Goal: Transaction & Acquisition: Book appointment/travel/reservation

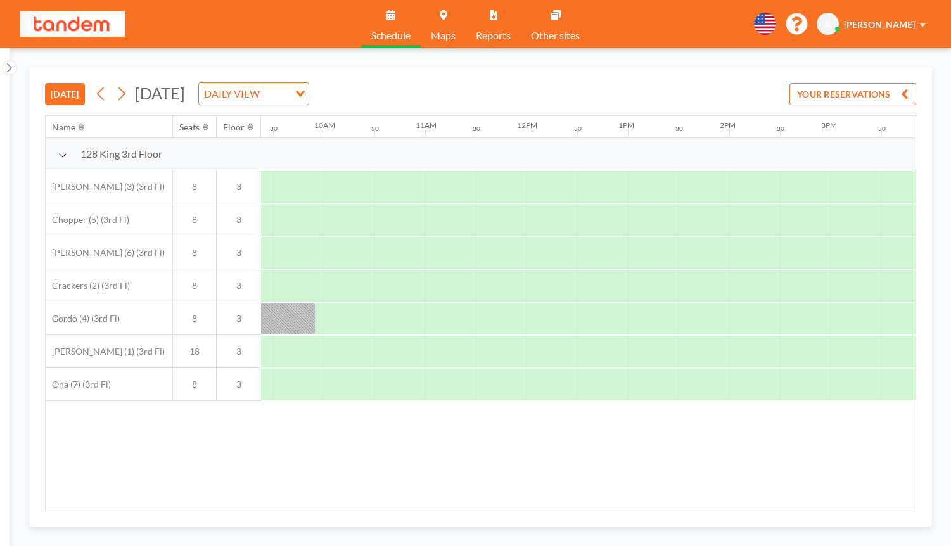
scroll to position [0, 983]
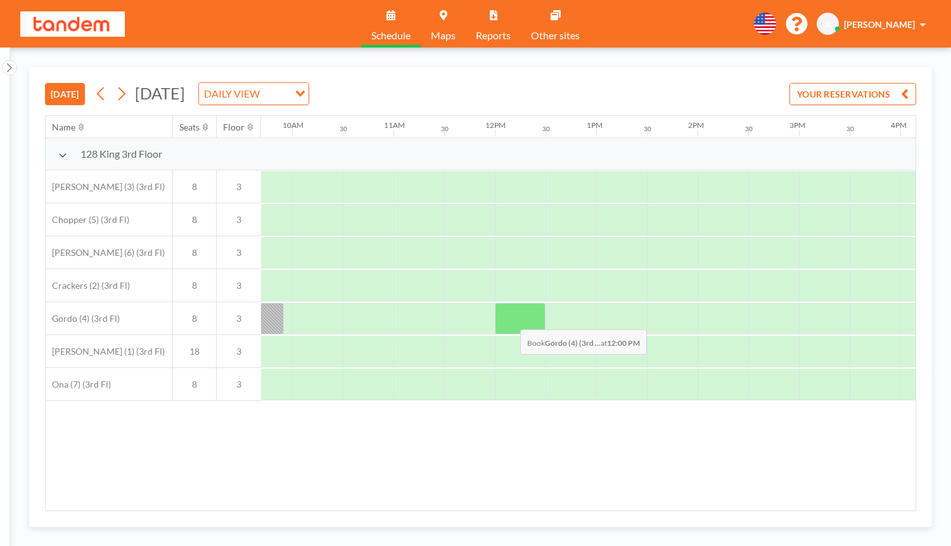
click at [510, 320] on div at bounding box center [520, 319] width 51 height 32
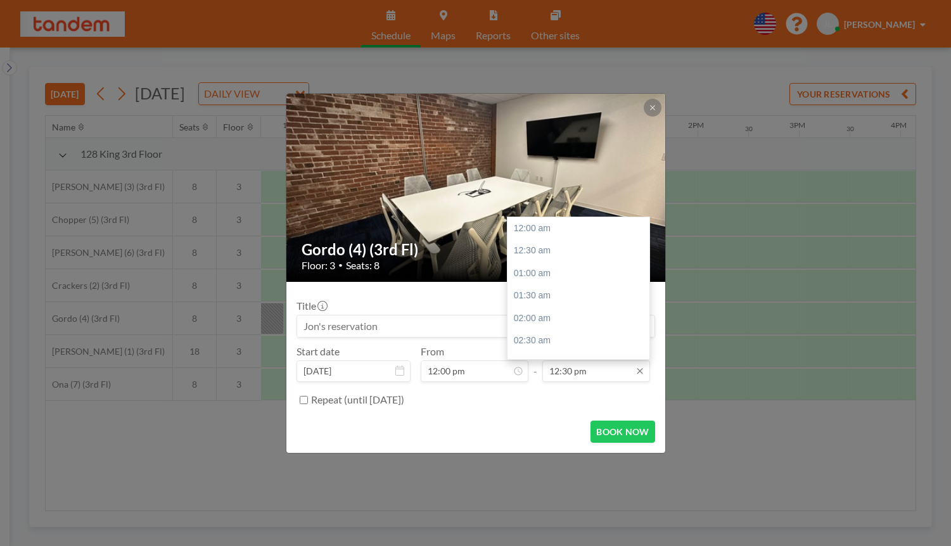
scroll to position [564, 0]
click at [586, 373] on input "12:30 pm" at bounding box center [596, 372] width 108 height 22
click at [544, 255] on div "01:00 pm" at bounding box center [582, 251] width 149 height 23
type input "01:00 pm"
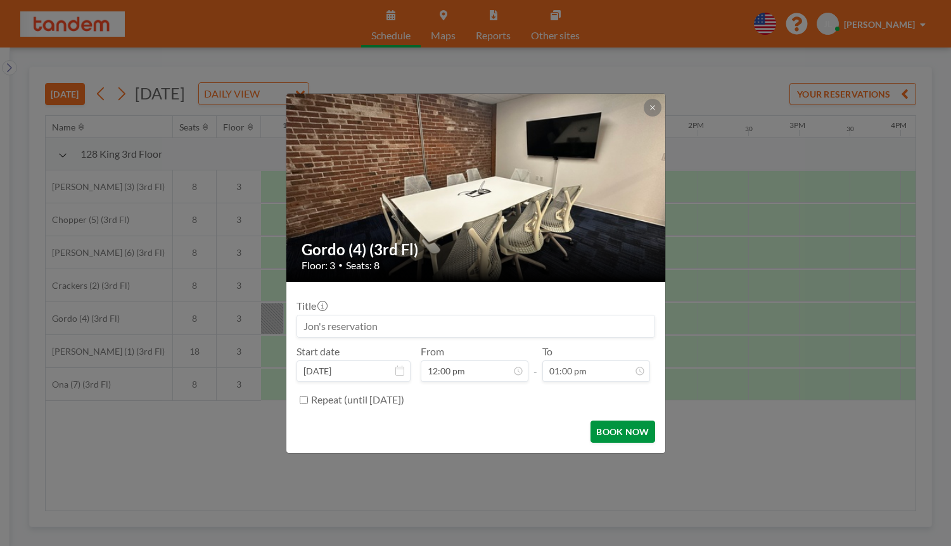
click at [625, 425] on button "BOOK NOW" at bounding box center [623, 432] width 64 height 22
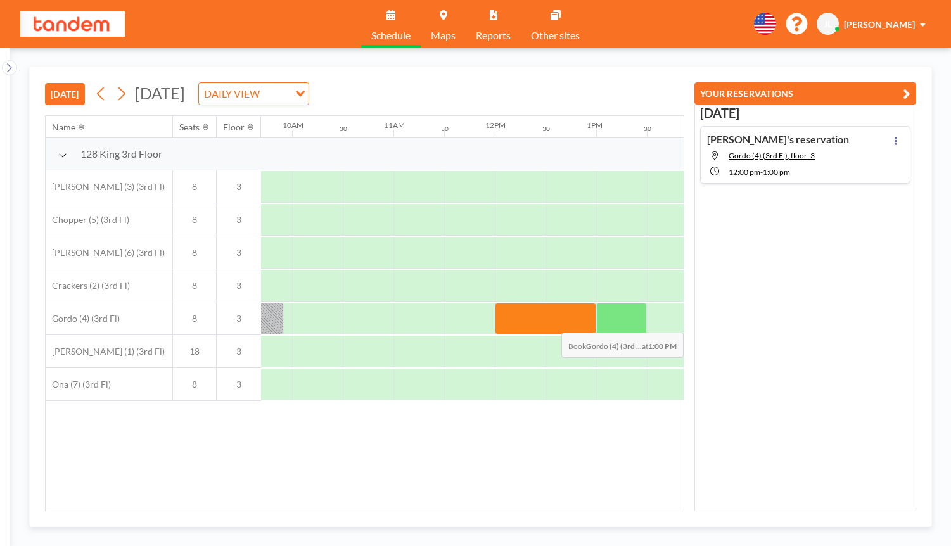
click at [624, 322] on div at bounding box center [621, 319] width 51 height 32
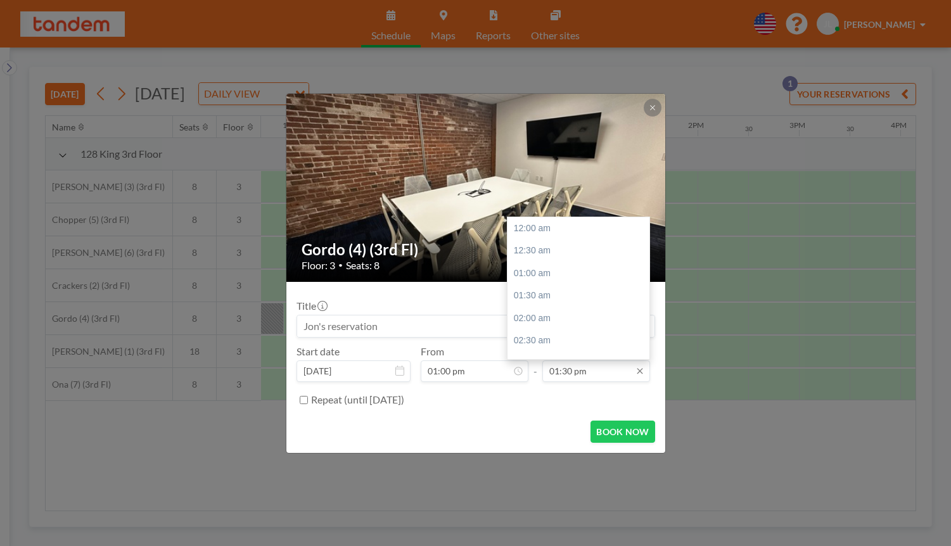
scroll to position [609, 0]
click at [619, 372] on input "01:30 pm" at bounding box center [596, 372] width 108 height 22
click at [553, 250] on div "02:00 pm" at bounding box center [582, 251] width 149 height 23
type input "02:00 pm"
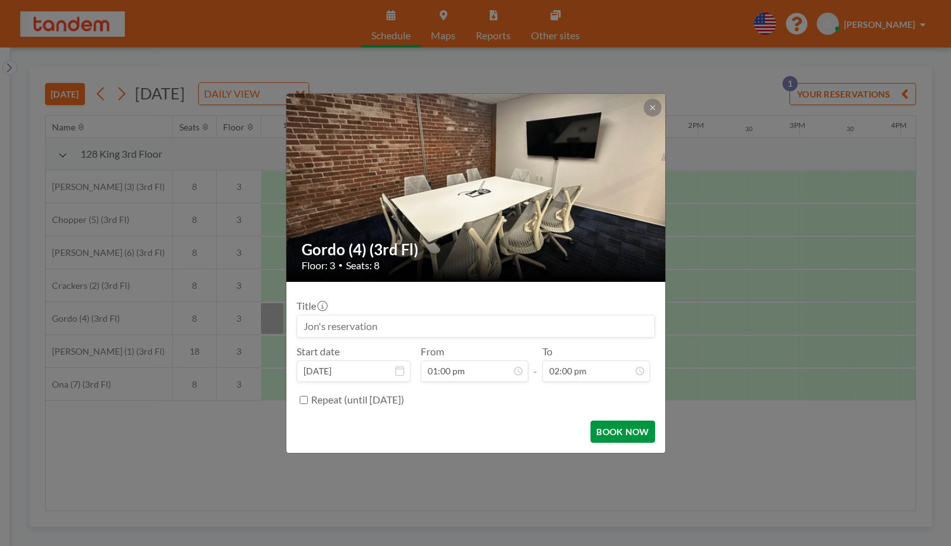
scroll to position [632, 0]
click at [620, 432] on button "BOOK NOW" at bounding box center [623, 432] width 64 height 22
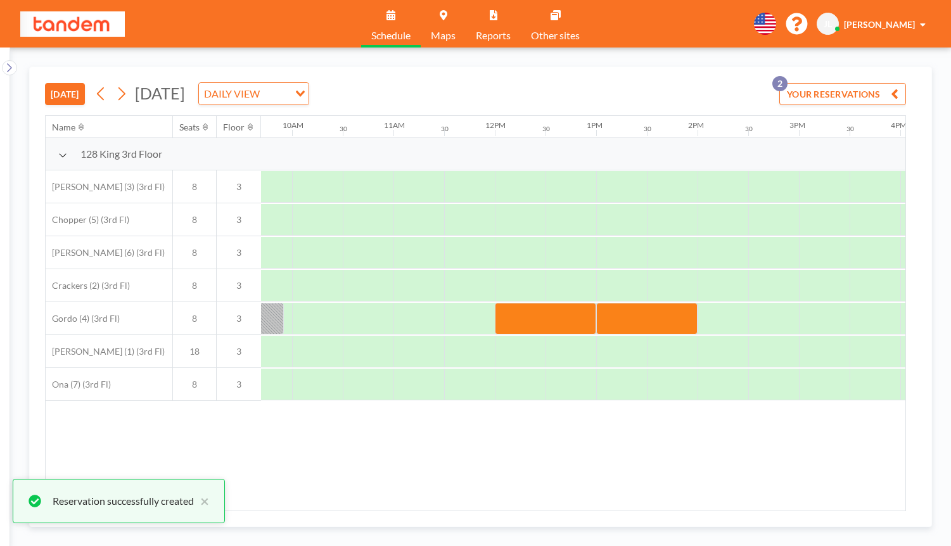
scroll to position [0, 1097]
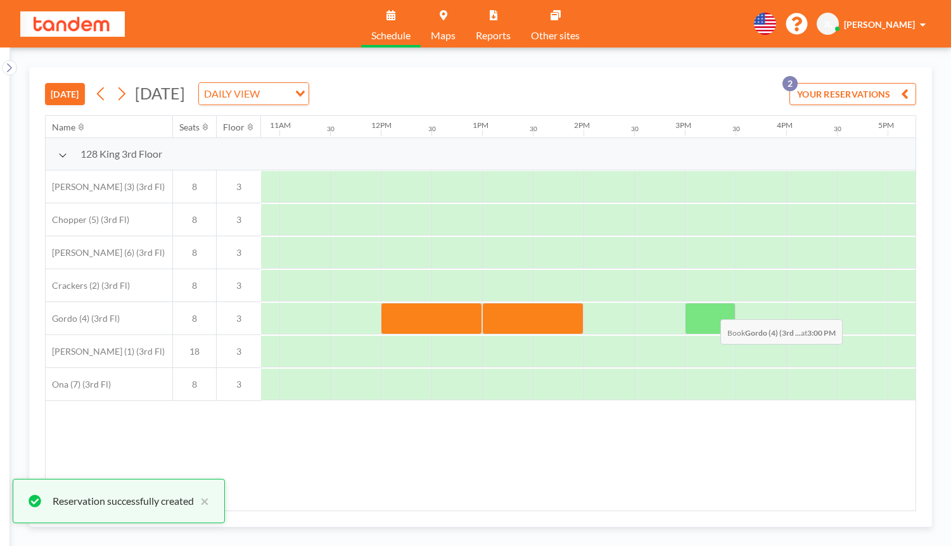
click at [710, 310] on div at bounding box center [710, 319] width 51 height 32
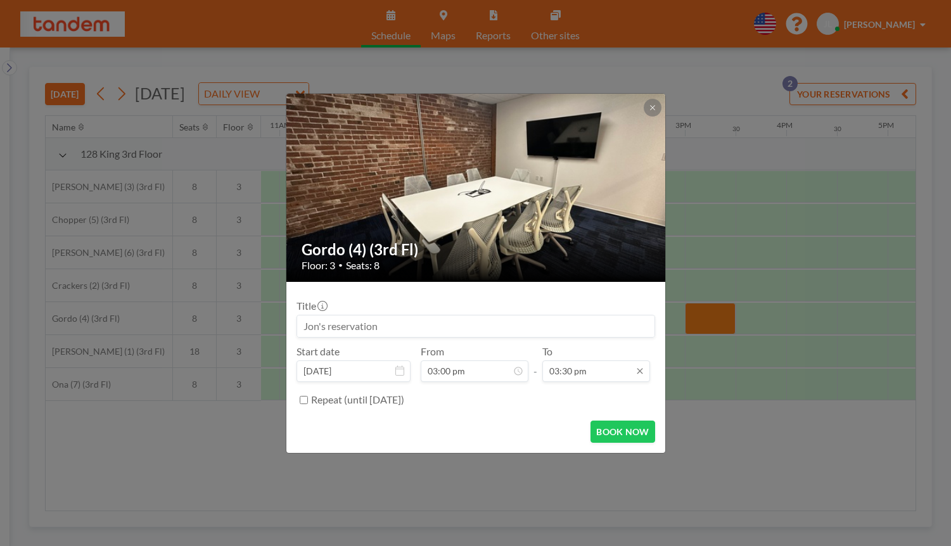
scroll to position [0, 0]
click at [578, 368] on input "03:30 pm" at bounding box center [596, 372] width 108 height 22
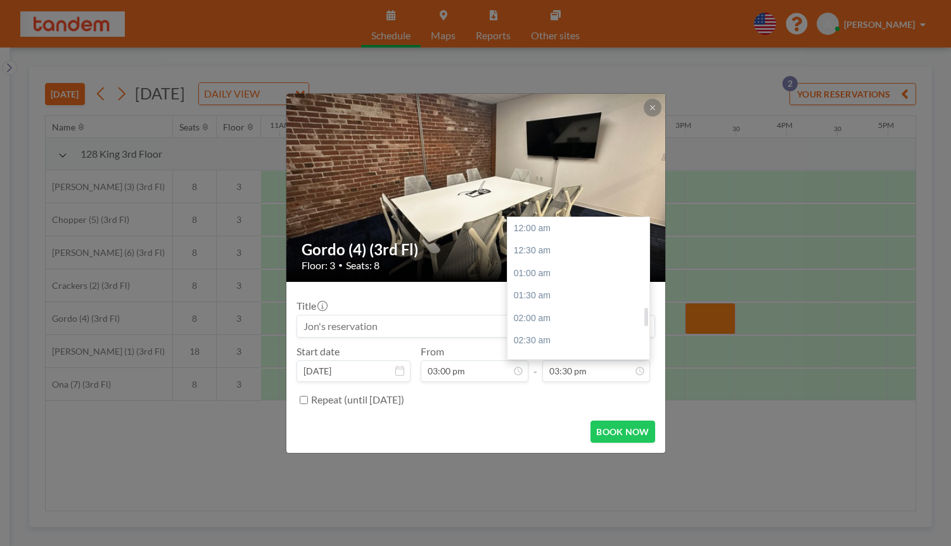
scroll to position [699, 0]
click at [553, 243] on div "04:00 pm" at bounding box center [582, 251] width 149 height 23
type input "04:00 pm"
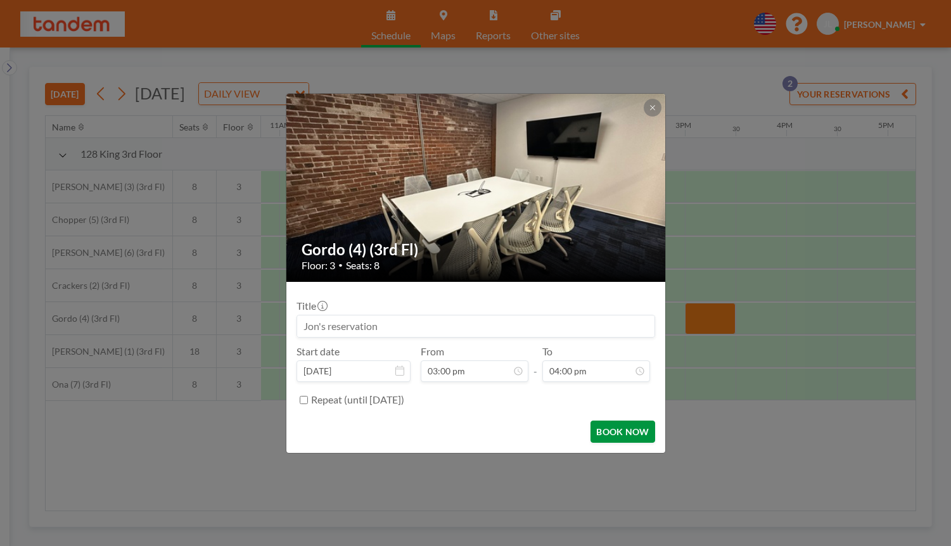
scroll to position [722, 0]
click at [613, 426] on button "BOOK NOW" at bounding box center [623, 432] width 64 height 22
